Goal: Transaction & Acquisition: Subscribe to service/newsletter

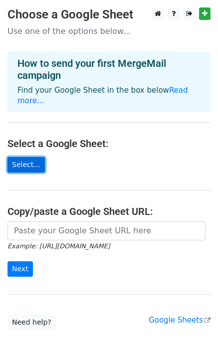
click at [28, 160] on link "Select..." at bounding box center [25, 164] width 37 height 15
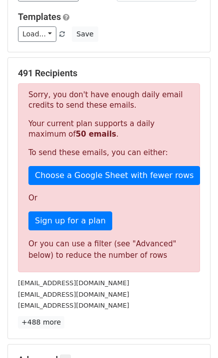
scroll to position [150, 0]
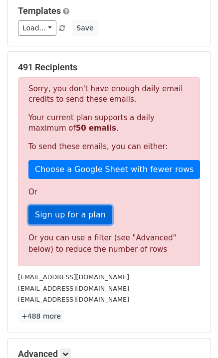
click at [54, 206] on link "Sign up for a plan" at bounding box center [70, 215] width 84 height 19
